Goal: Task Accomplishment & Management: Use online tool/utility

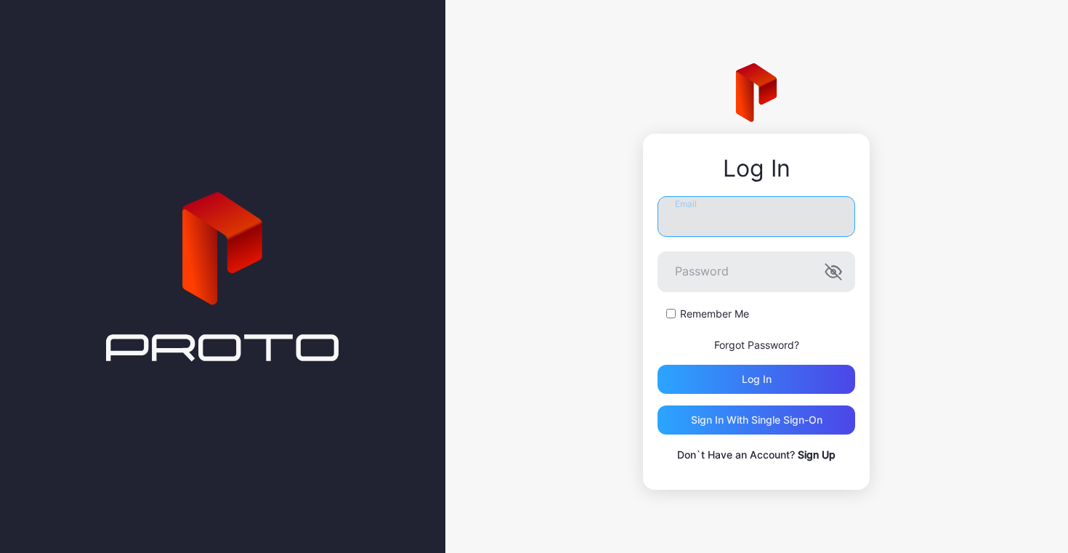
click at [740, 215] on input "Email" at bounding box center [757, 216] width 198 height 41
type input "**********"
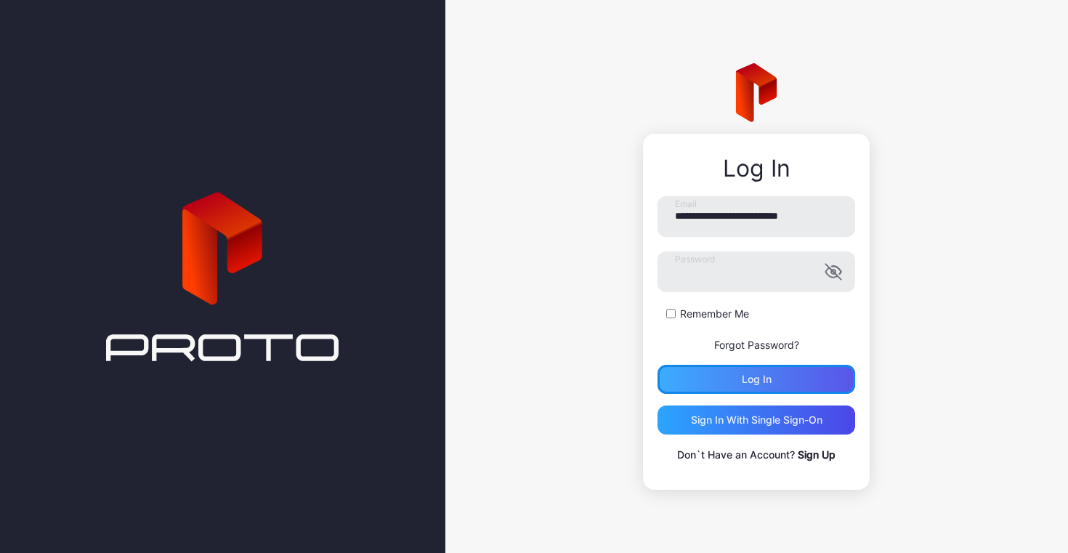
click at [752, 384] on div "Log in" at bounding box center [757, 379] width 30 height 12
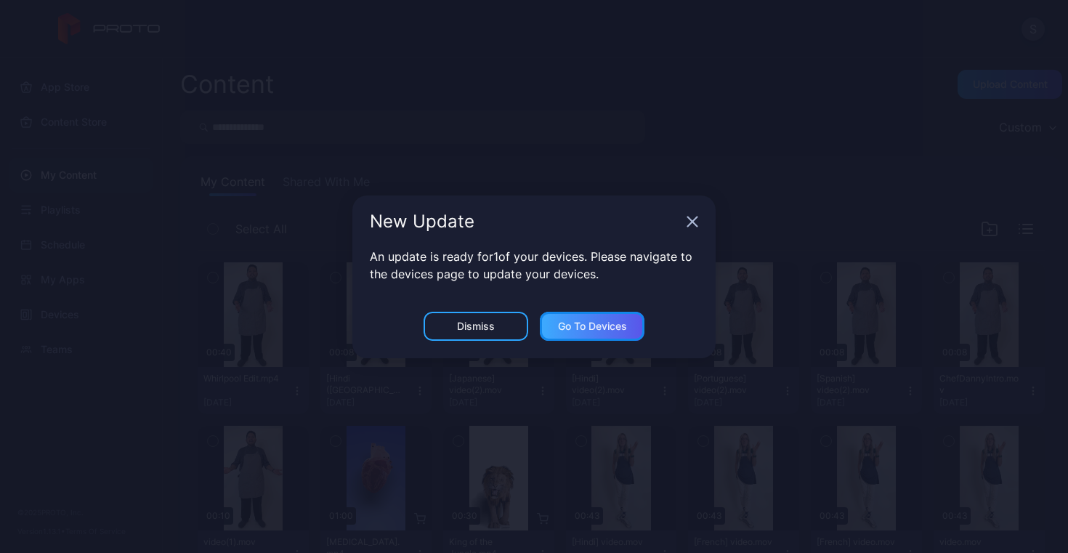
click at [584, 327] on div "Go to devices" at bounding box center [592, 326] width 69 height 12
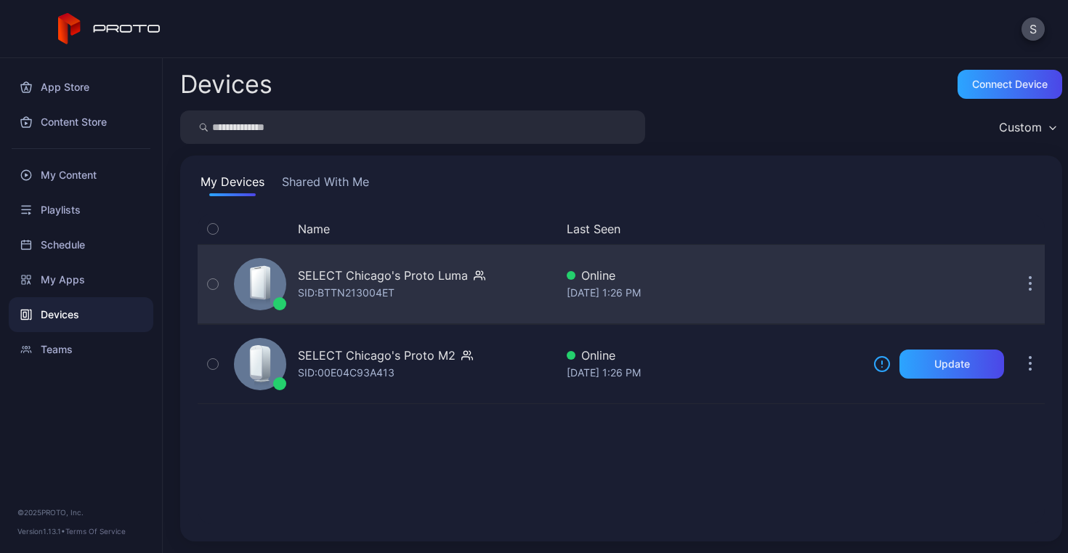
click at [1030, 284] on icon "button" at bounding box center [1031, 285] width 2 height 2
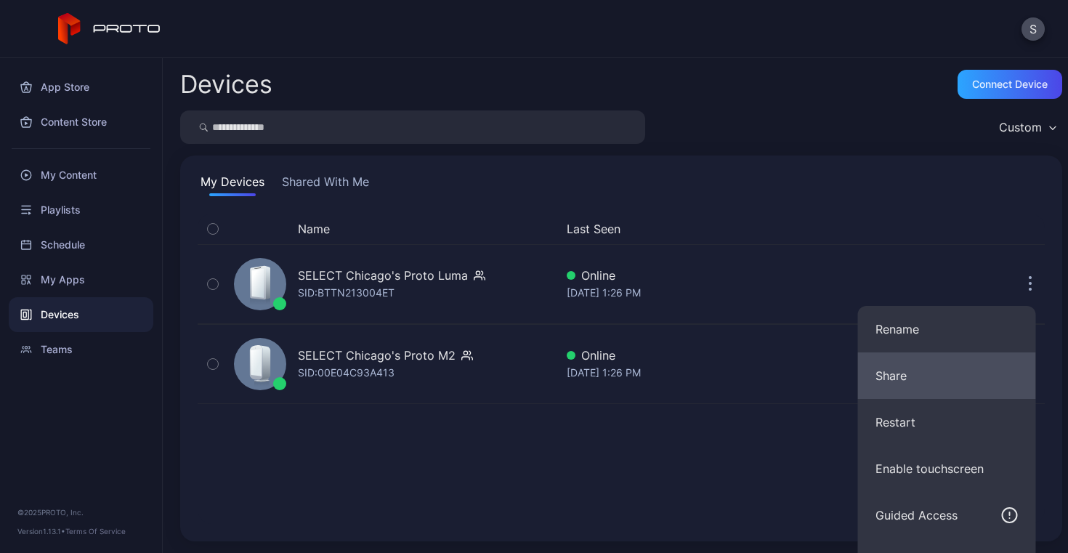
click at [946, 375] on button "Share" at bounding box center [947, 375] width 178 height 47
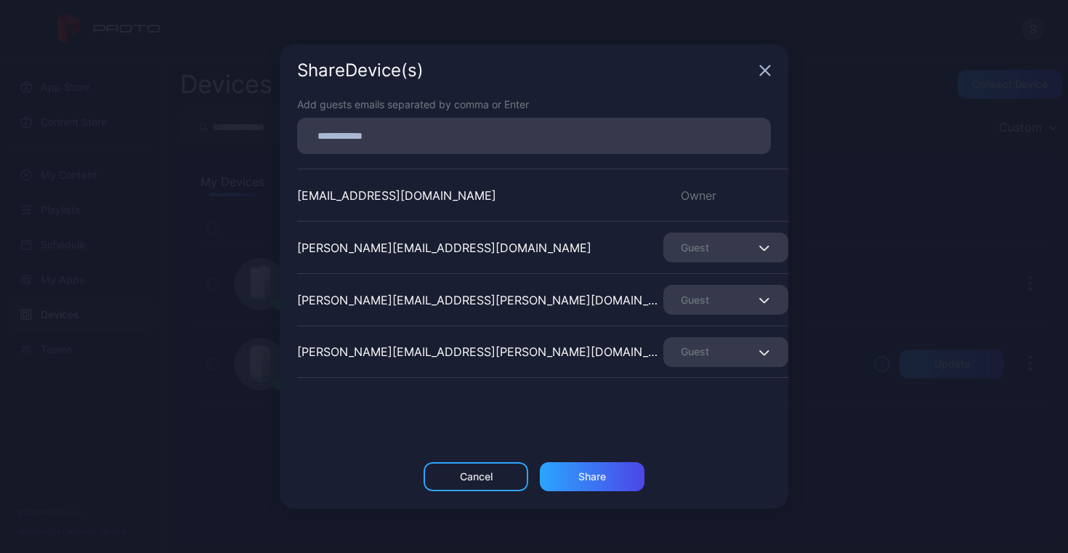
click at [493, 134] on input at bounding box center [534, 135] width 456 height 19
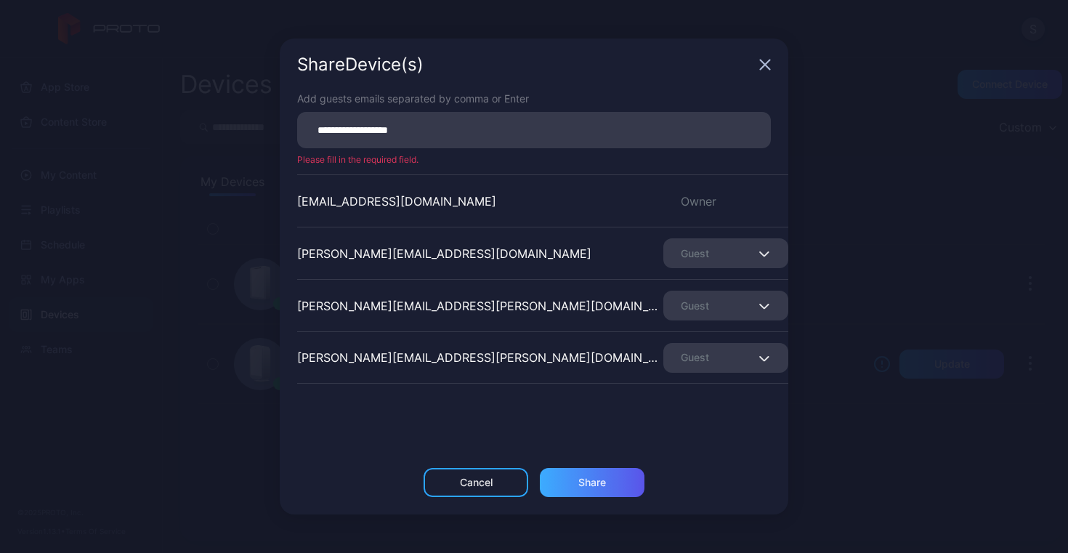
type input "**********"
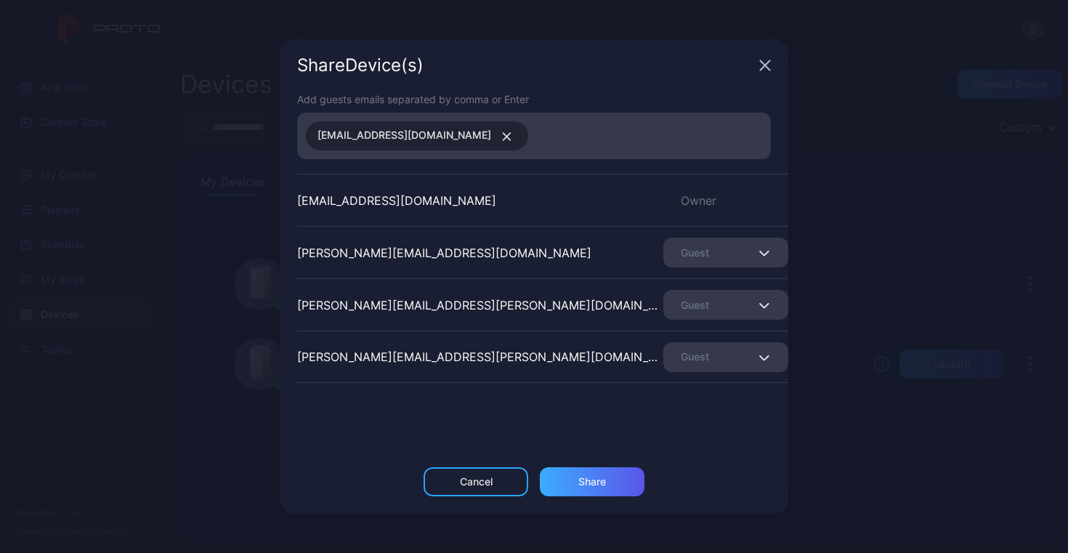
click at [591, 481] on div "Share" at bounding box center [592, 482] width 28 height 12
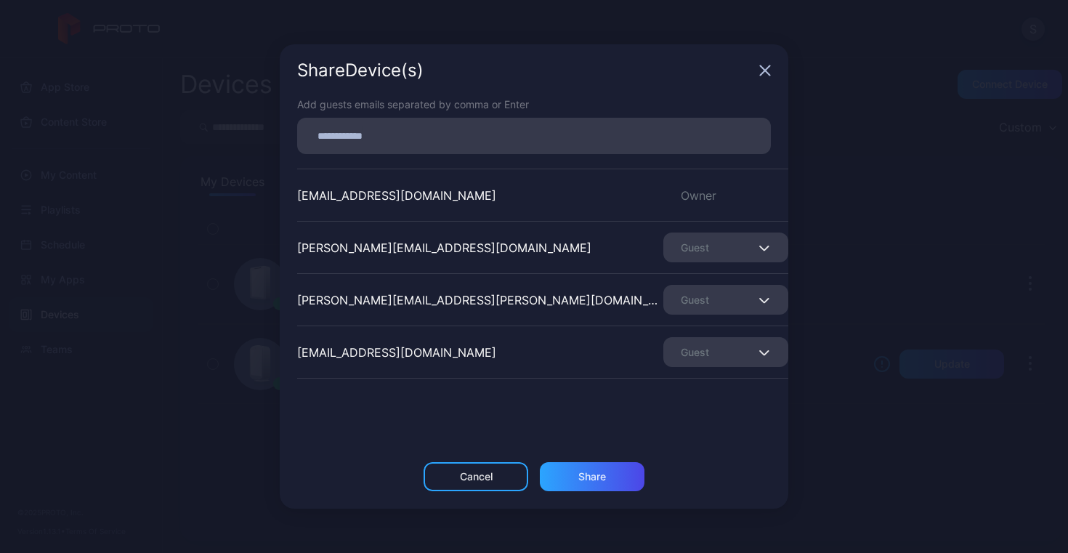
click at [744, 345] on div "Guest" at bounding box center [725, 352] width 125 height 30
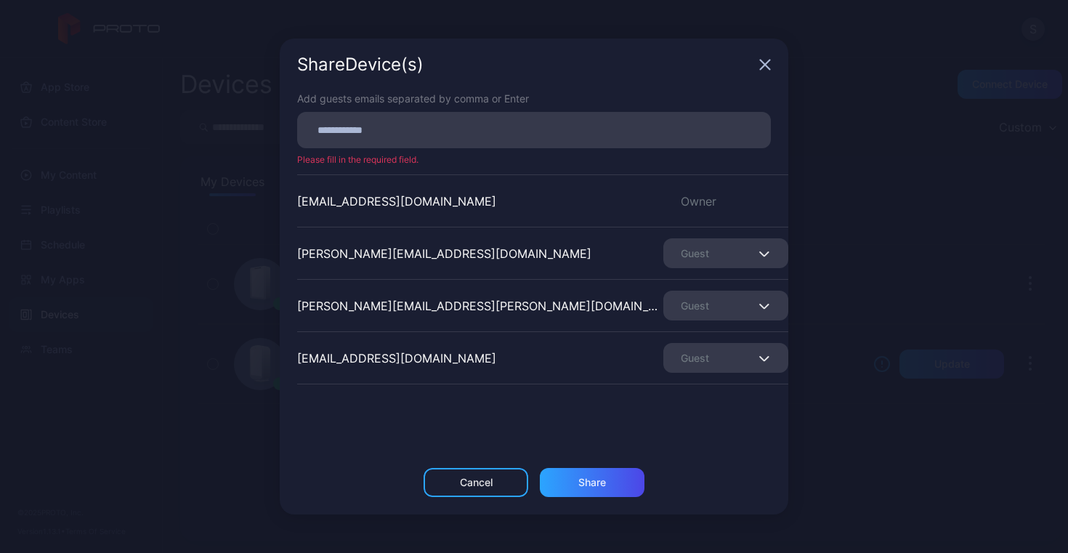
click at [827, 301] on div "Share Device (s) Add guests emails separated by comma or Enter Please fill in t…" at bounding box center [534, 276] width 1068 height 553
